Goal: Information Seeking & Learning: Learn about a topic

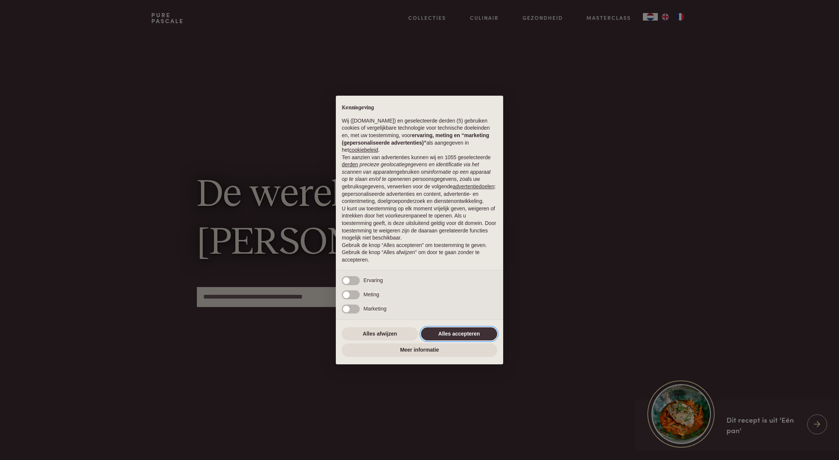
click at [438, 336] on button "Alles accepteren" at bounding box center [459, 333] width 76 height 13
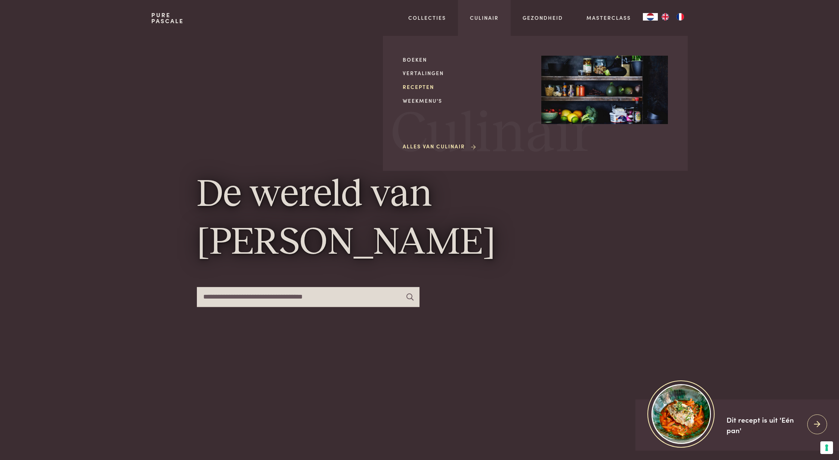
click at [419, 88] on link "Recepten" at bounding box center [466, 87] width 127 height 8
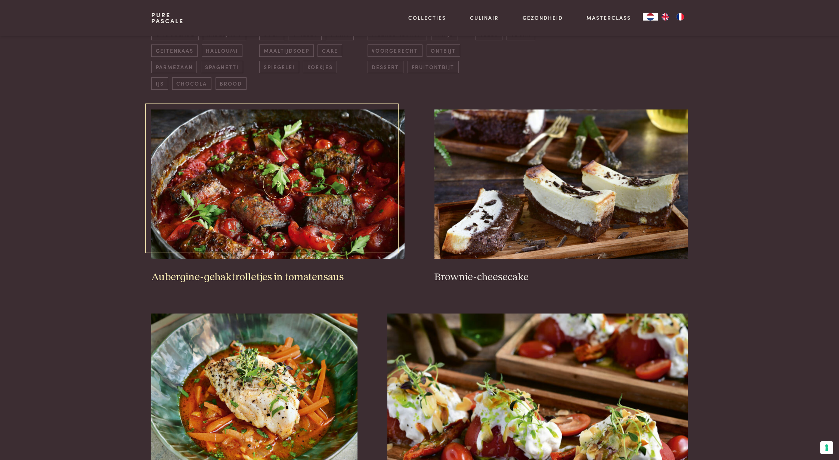
scroll to position [238, 0]
click at [280, 184] on img at bounding box center [277, 185] width 253 height 150
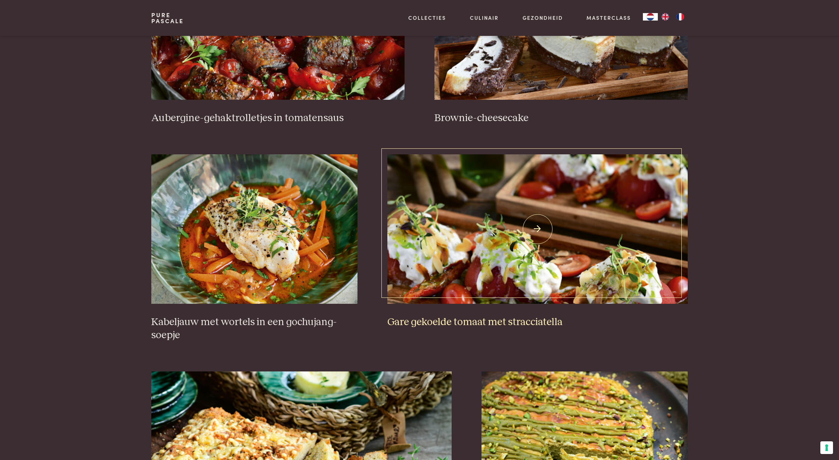
scroll to position [409, 0]
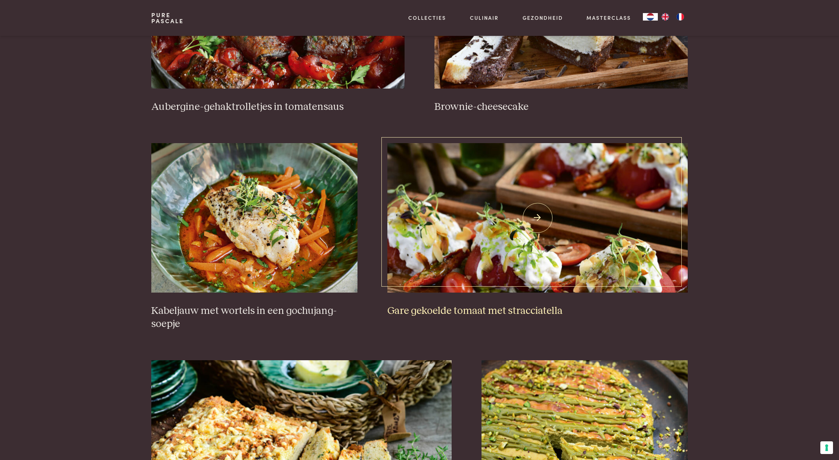
click at [489, 241] on img at bounding box center [538, 218] width 301 height 150
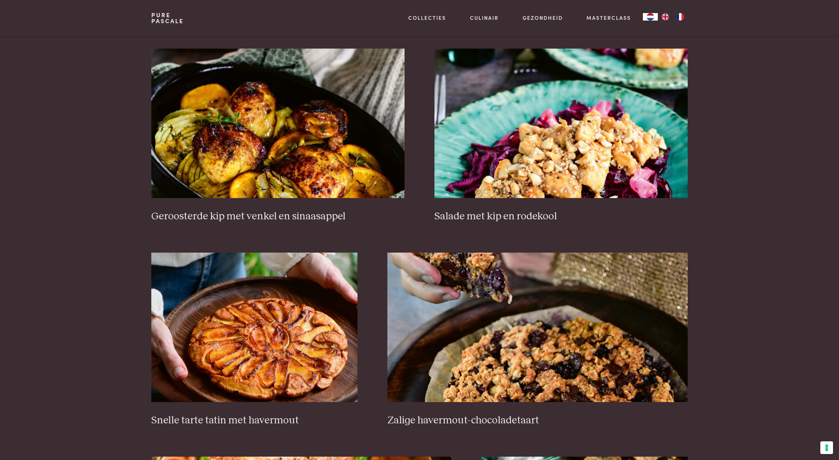
scroll to position [928, 0]
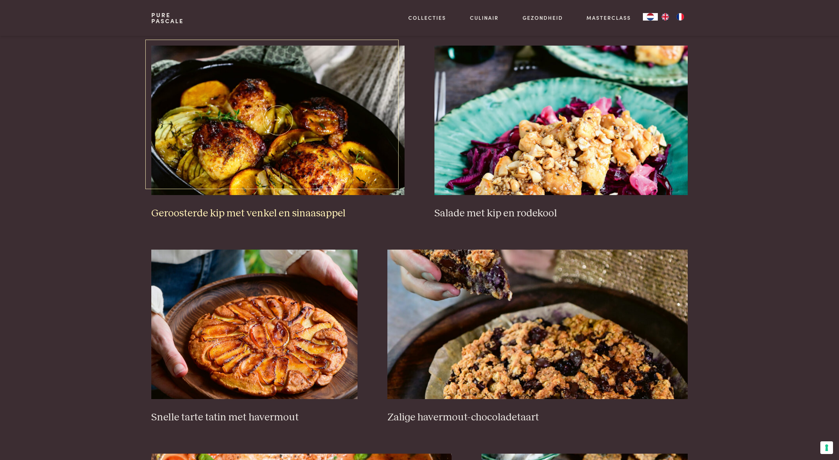
click at [238, 142] on img at bounding box center [277, 121] width 253 height 150
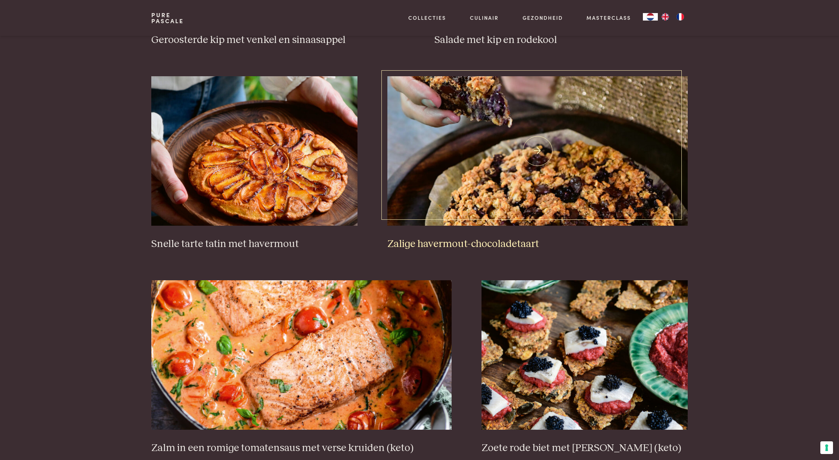
scroll to position [1111, 0]
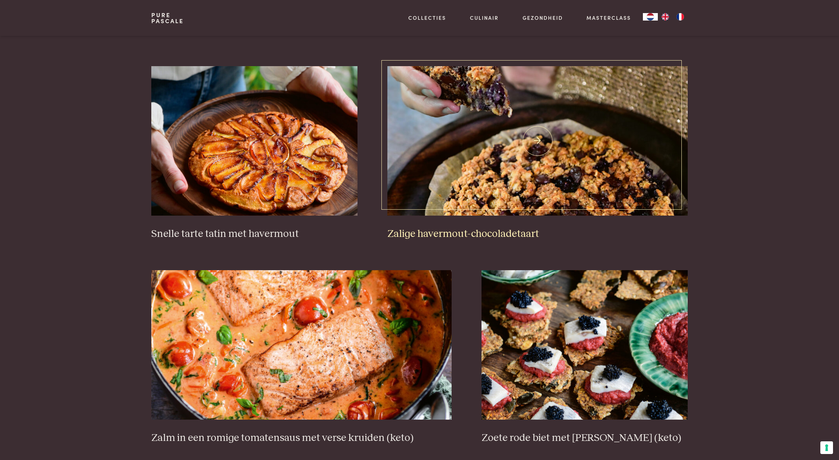
click at [534, 140] on img at bounding box center [538, 141] width 301 height 150
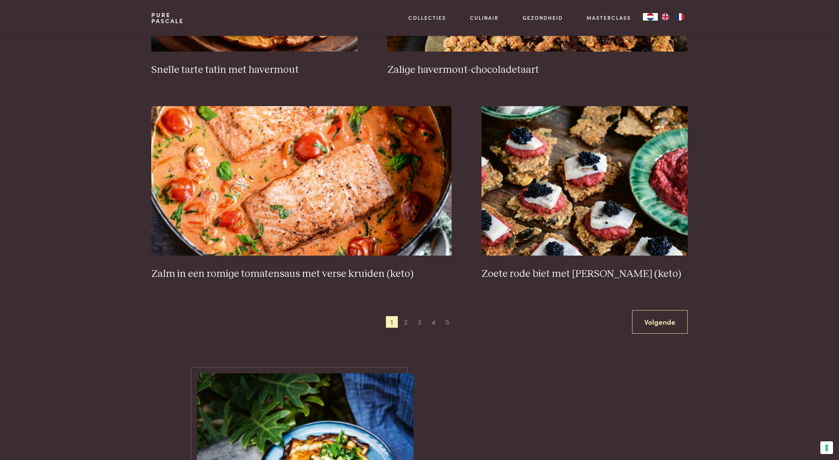
scroll to position [1276, 0]
click at [405, 321] on span "2" at bounding box center [406, 322] width 12 height 12
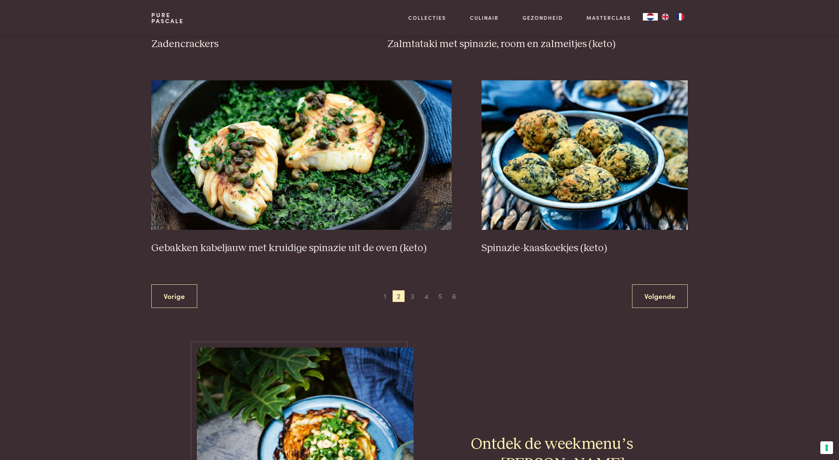
scroll to position [1303, 0]
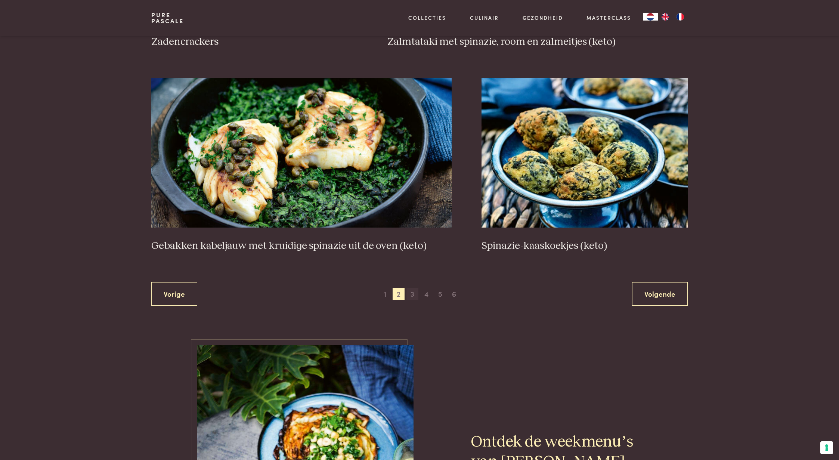
click at [411, 295] on span "3" at bounding box center [413, 294] width 12 height 12
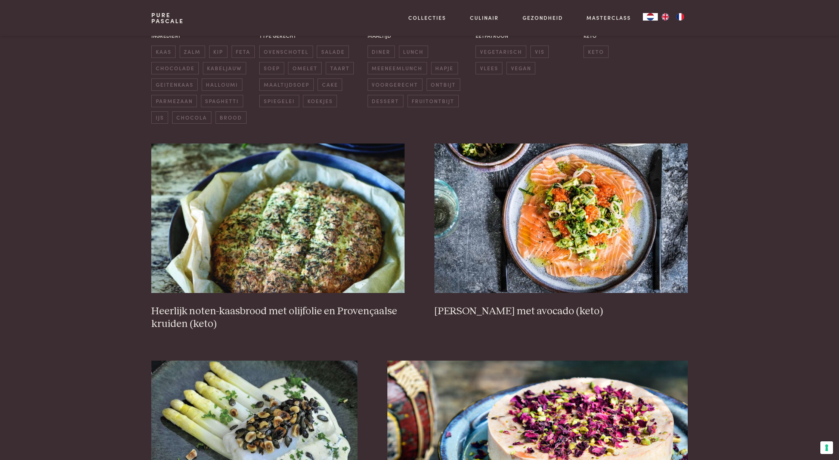
scroll to position [210, 0]
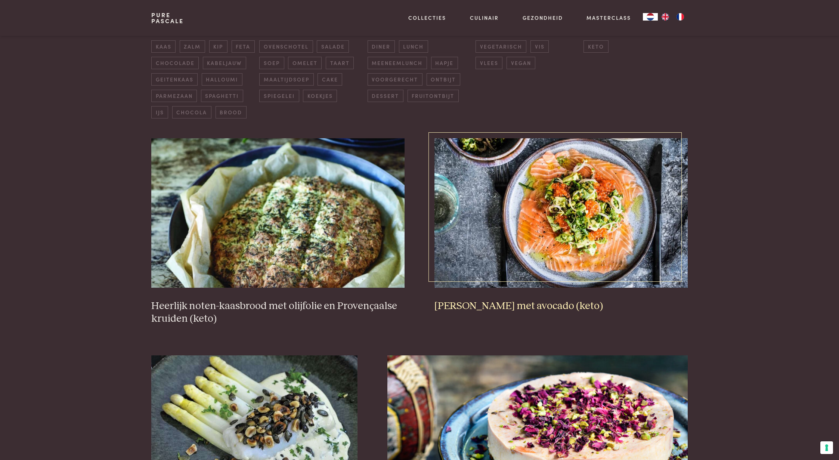
click at [554, 222] on img at bounding box center [561, 213] width 253 height 150
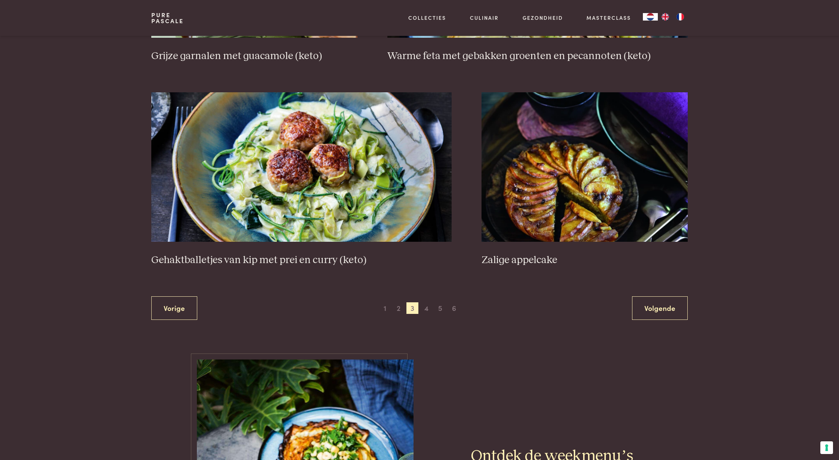
scroll to position [1316, 0]
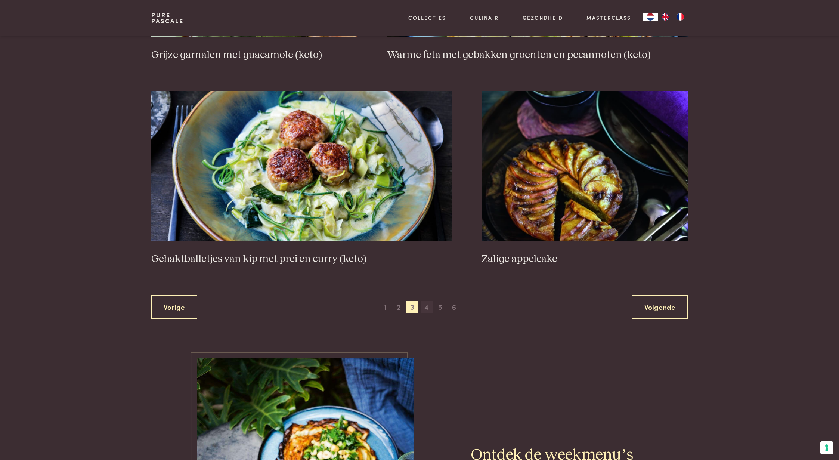
click at [424, 306] on span "4" at bounding box center [427, 307] width 12 height 12
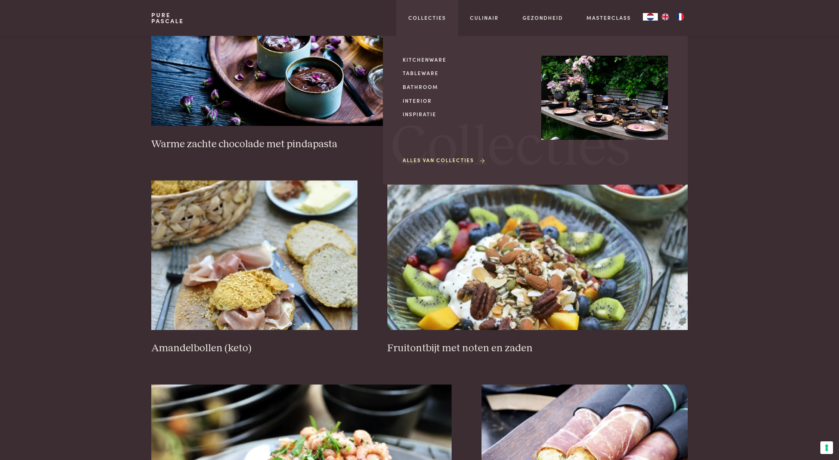
scroll to position [997, 0]
